Goal: Check status: Check status

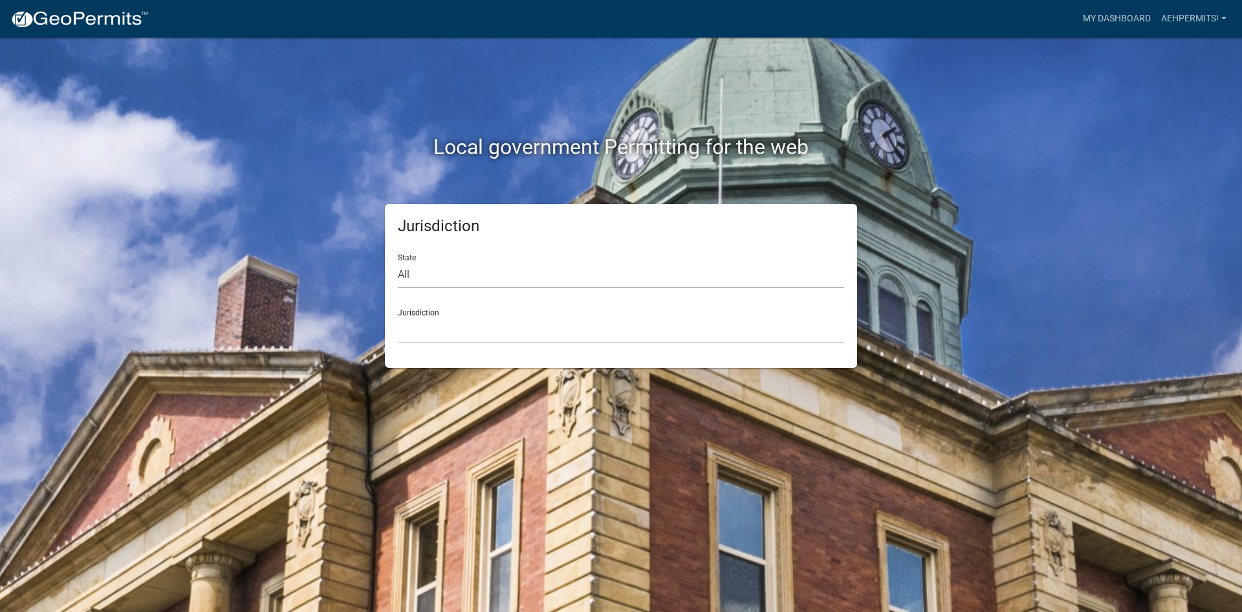
drag, startPoint x: 422, startPoint y: 270, endPoint x: 409, endPoint y: 285, distance: 20.2
click at [421, 270] on select "All Colorado Georgia Indiana Iowa Kansas Minnesota Ohio South Carolina Wisconsin" at bounding box center [621, 274] width 447 height 27
select select "[US_STATE]"
click at [398, 261] on select "All Colorado Georgia Indiana Iowa Kansas Minnesota Ohio South Carolina Wisconsin" at bounding box center [621, 274] width 447 height 27
click at [452, 338] on select "City of Charlestown, Indiana City of Jeffersonville, Indiana City of Logansport…" at bounding box center [621, 329] width 447 height 27
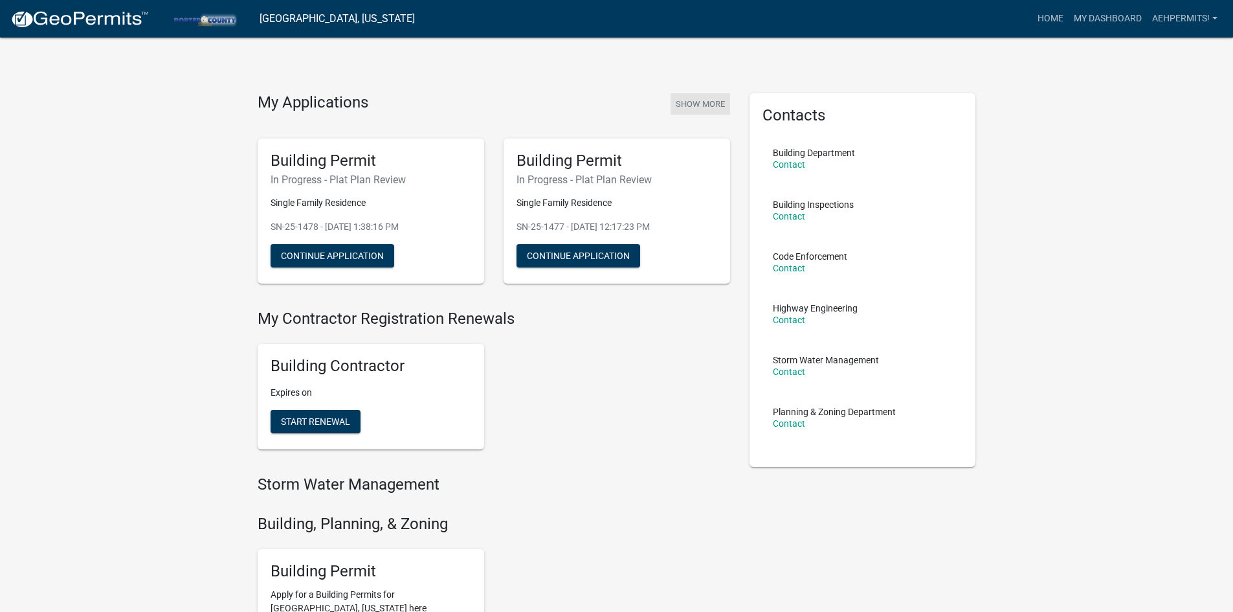
click at [680, 106] on button "Show More" at bounding box center [700, 103] width 60 height 21
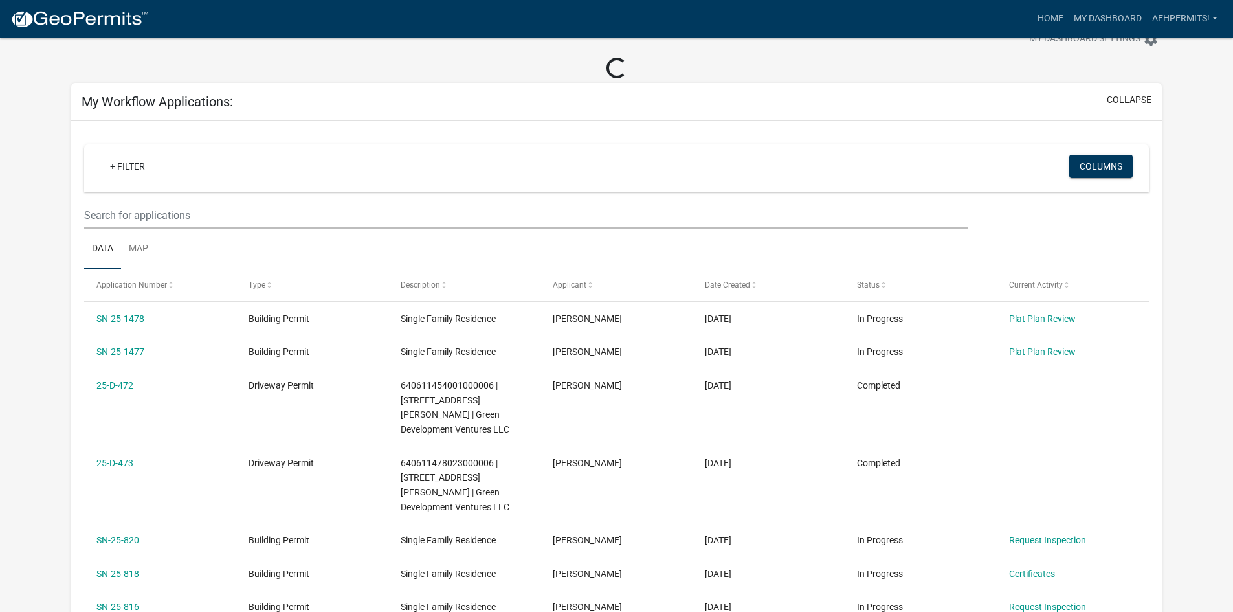
scroll to position [65, 0]
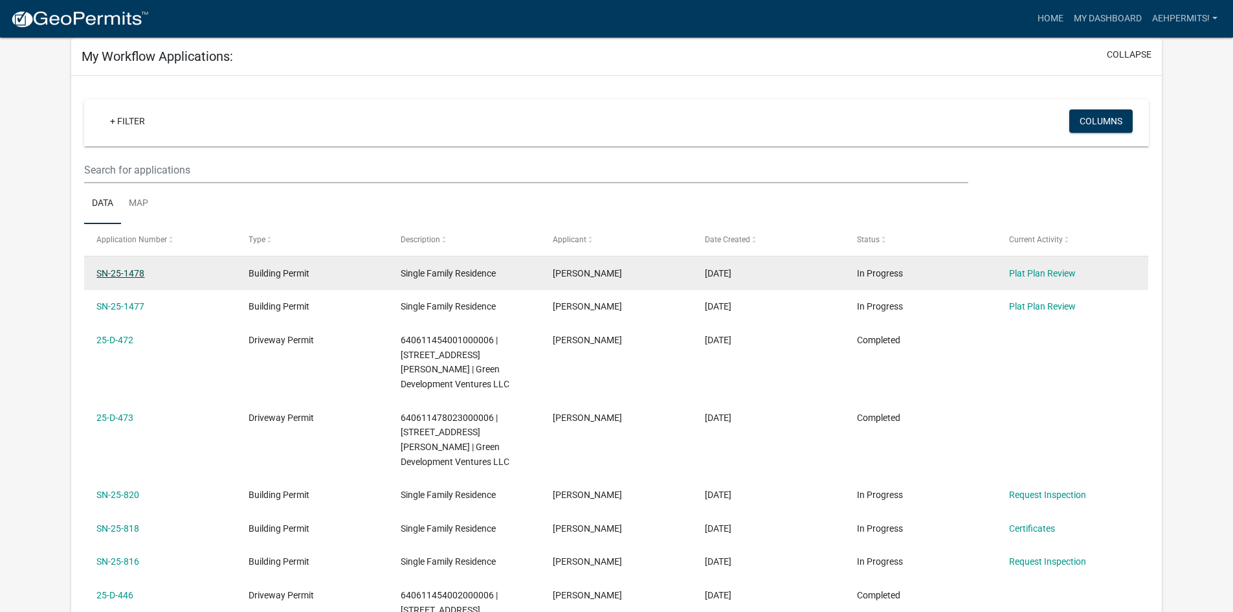
click at [104, 272] on link "SN-25-1478" at bounding box center [120, 273] width 48 height 10
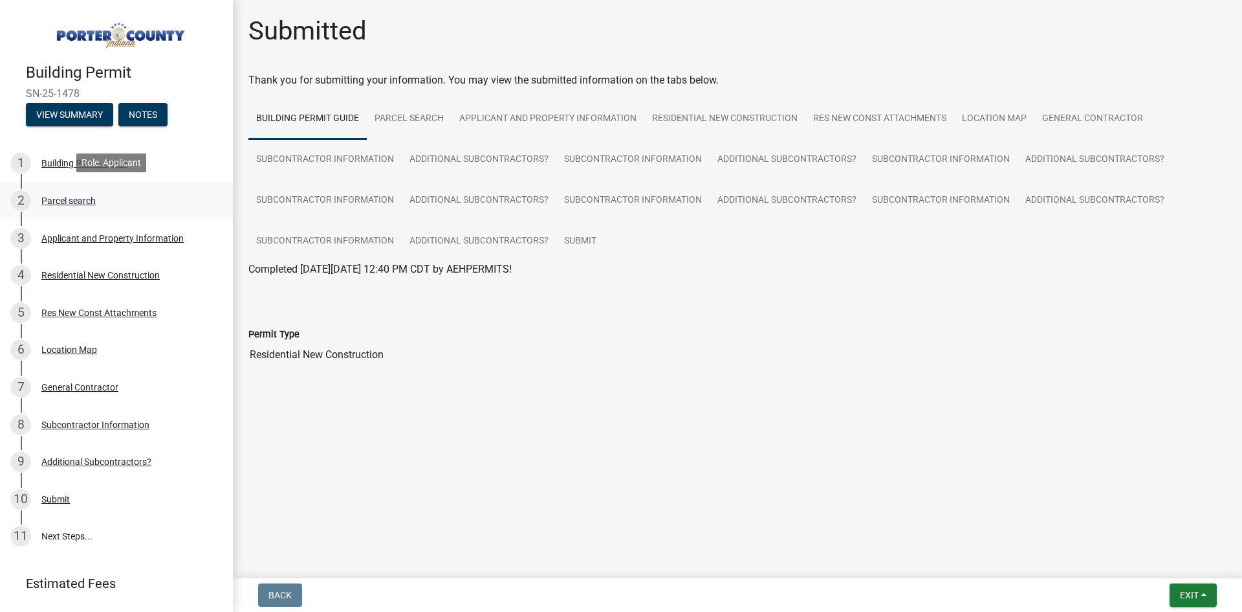
click at [104, 185] on link "2 Parcel search" at bounding box center [116, 201] width 233 height 38
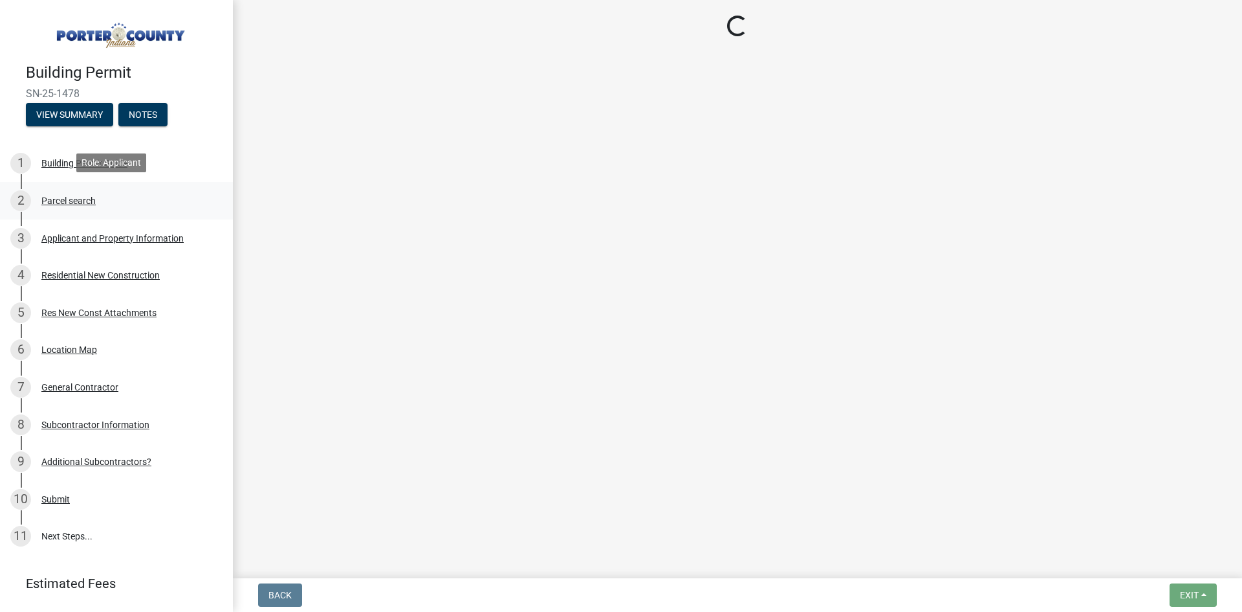
click at [104, 195] on div "2 Parcel search" at bounding box center [111, 200] width 202 height 21
